Goal: Find specific page/section: Find specific page/section

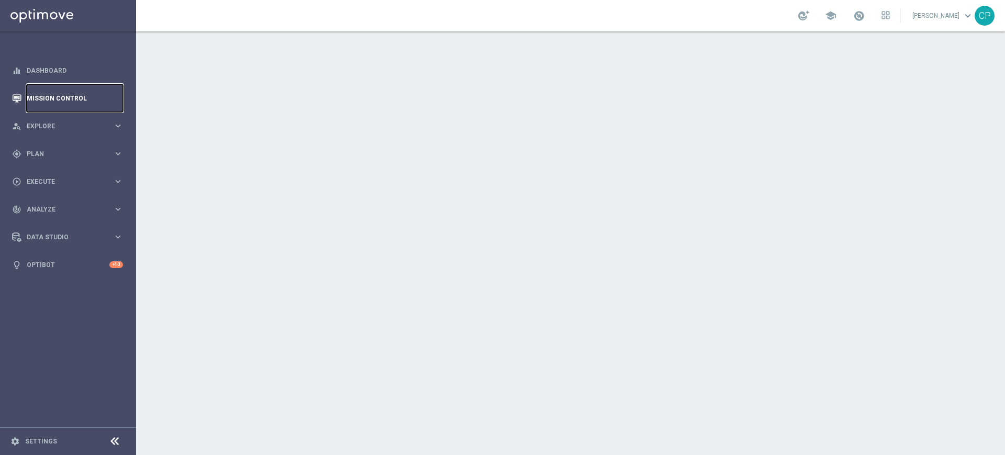
click at [52, 95] on link "Mission Control" at bounding box center [75, 98] width 96 height 28
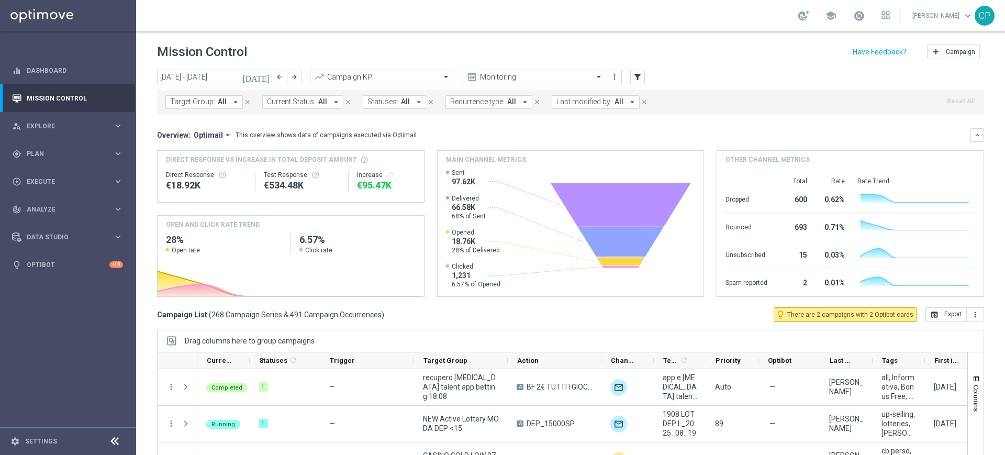
click at [593, 103] on span "Last modified by:" at bounding box center [585, 101] width 56 height 9
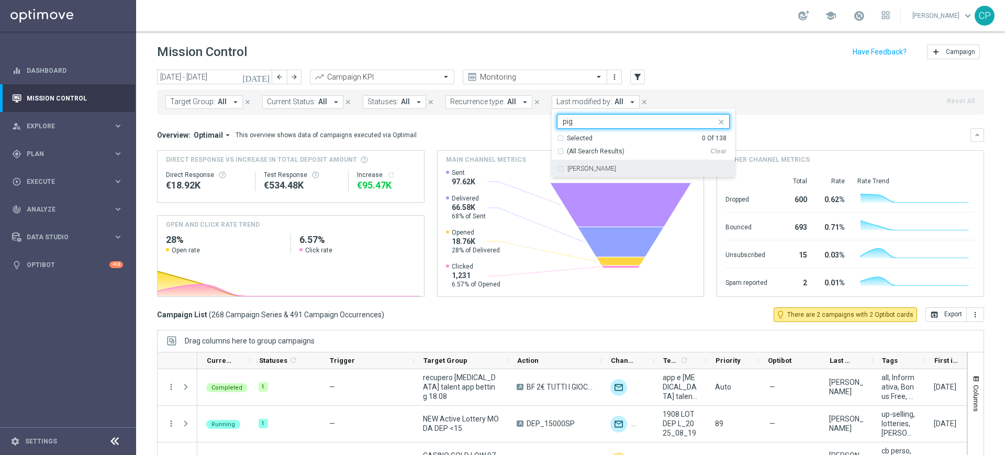
click at [573, 171] on label "[PERSON_NAME]" at bounding box center [592, 168] width 49 height 6
type input "pig"
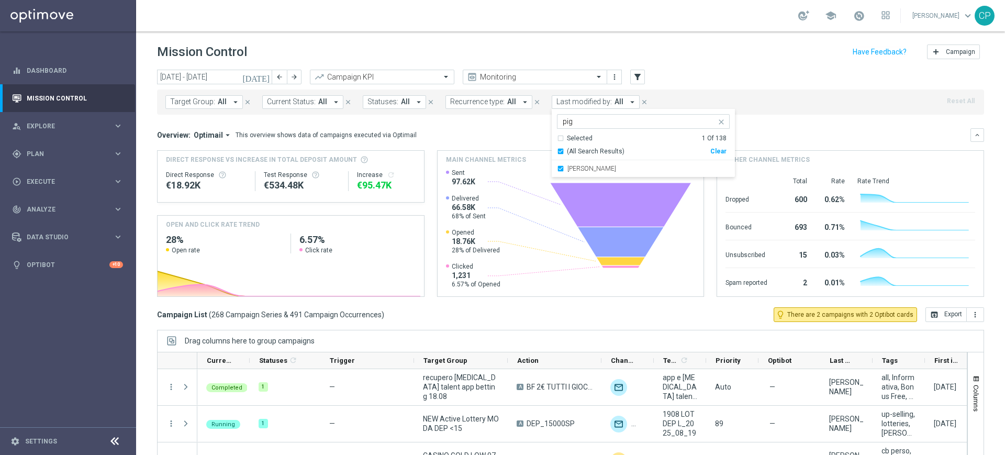
click at [792, 136] on div "Overview: Optimail arrow_drop_down This overview shows data of campaigns execut…" at bounding box center [564, 134] width 814 height 9
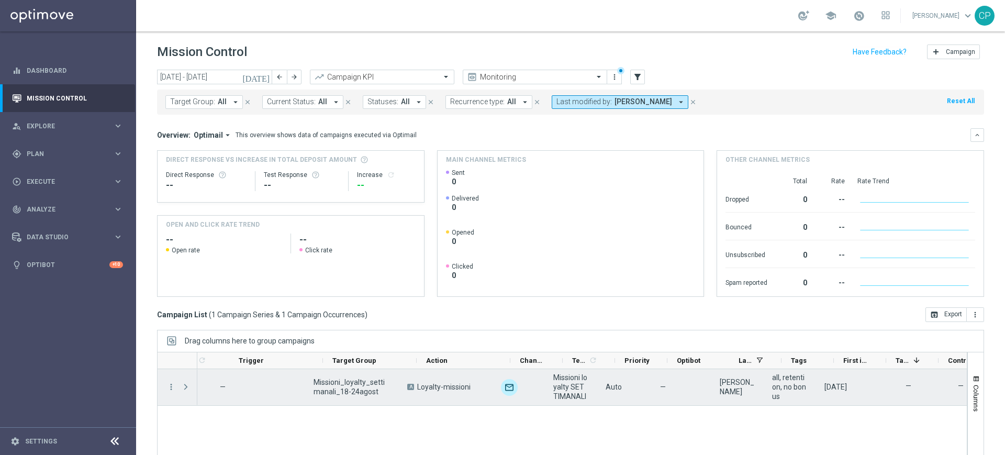
scroll to position [0, 124]
